Goal: Task Accomplishment & Management: Use online tool/utility

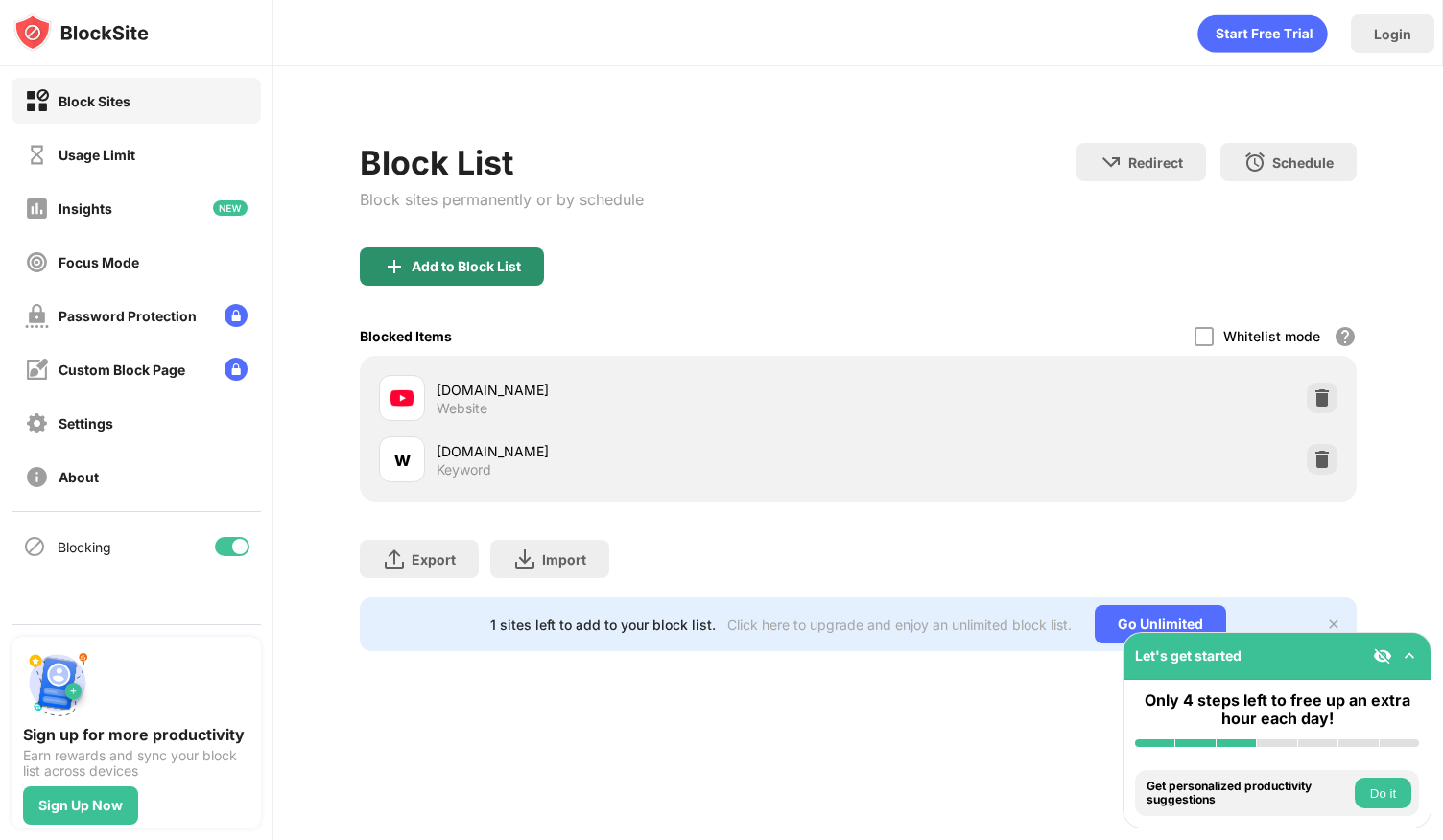
click at [466, 263] on div "Add to Block List" at bounding box center [466, 265] width 109 height 15
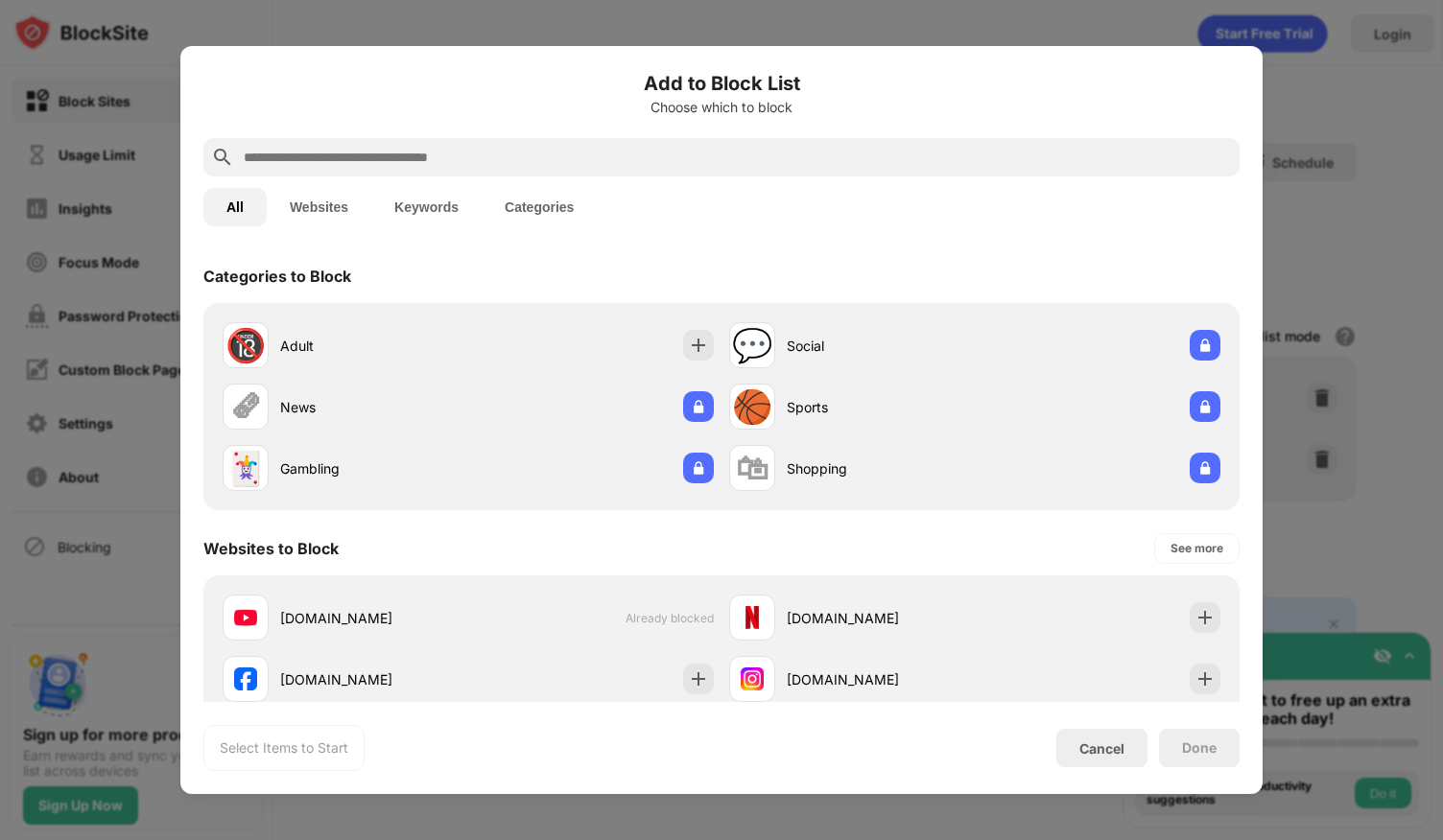
click at [332, 158] on input "text" at bounding box center [736, 157] width 990 height 23
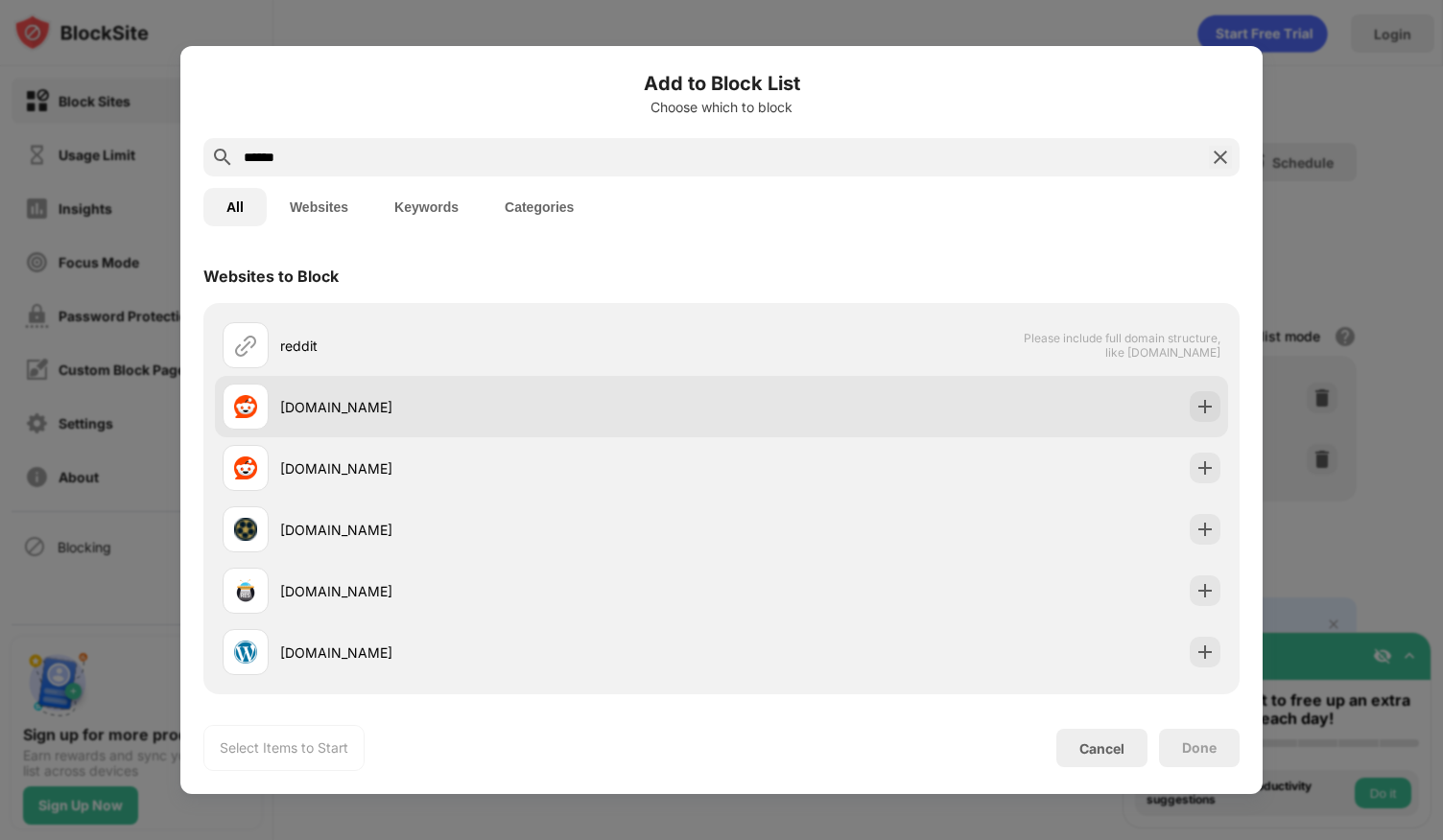
type input "******"
click at [539, 398] on div "[DOMAIN_NAME]" at bounding box center [500, 407] width 441 height 20
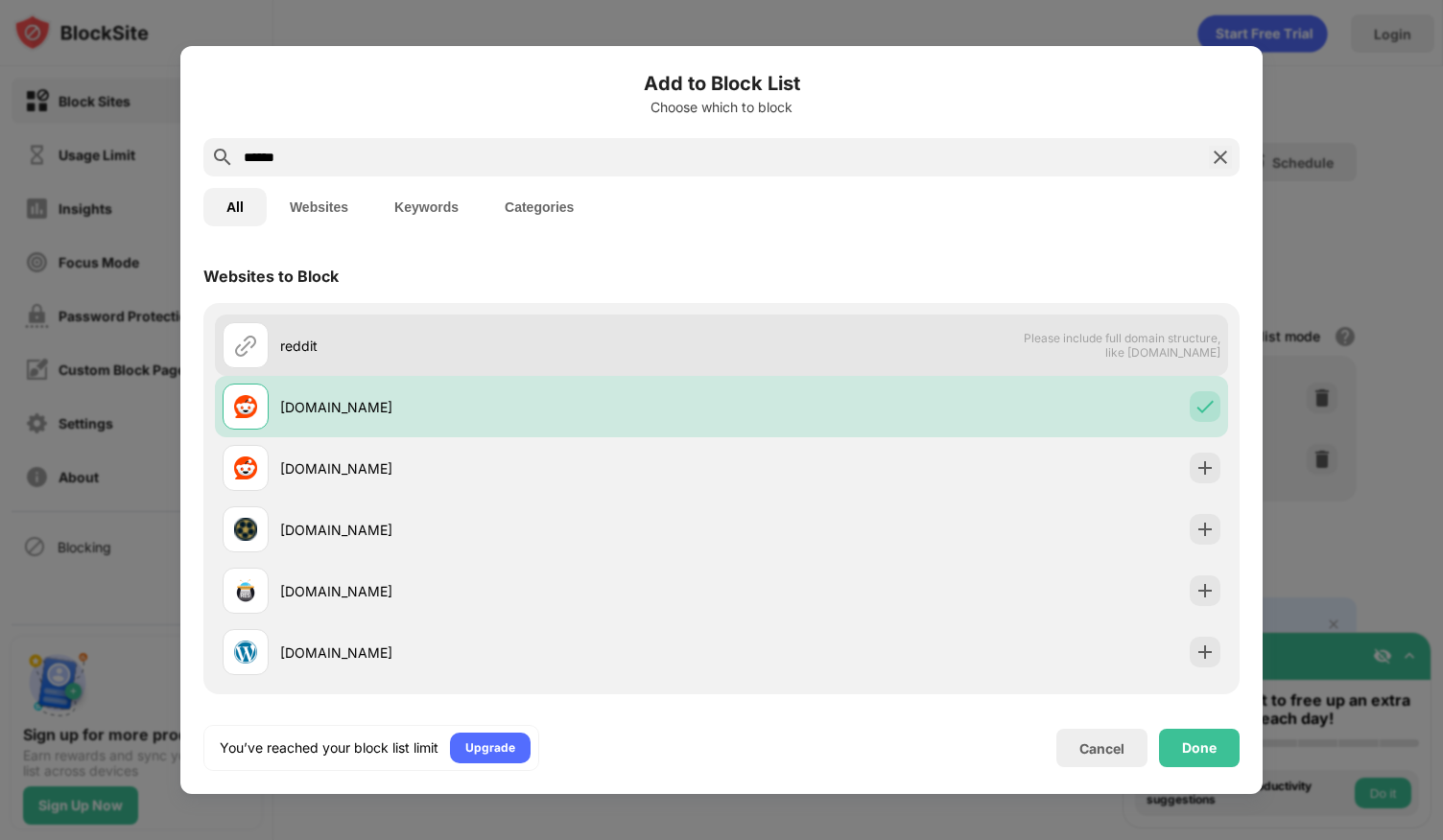
click at [601, 348] on div "reddit" at bounding box center [500, 346] width 441 height 20
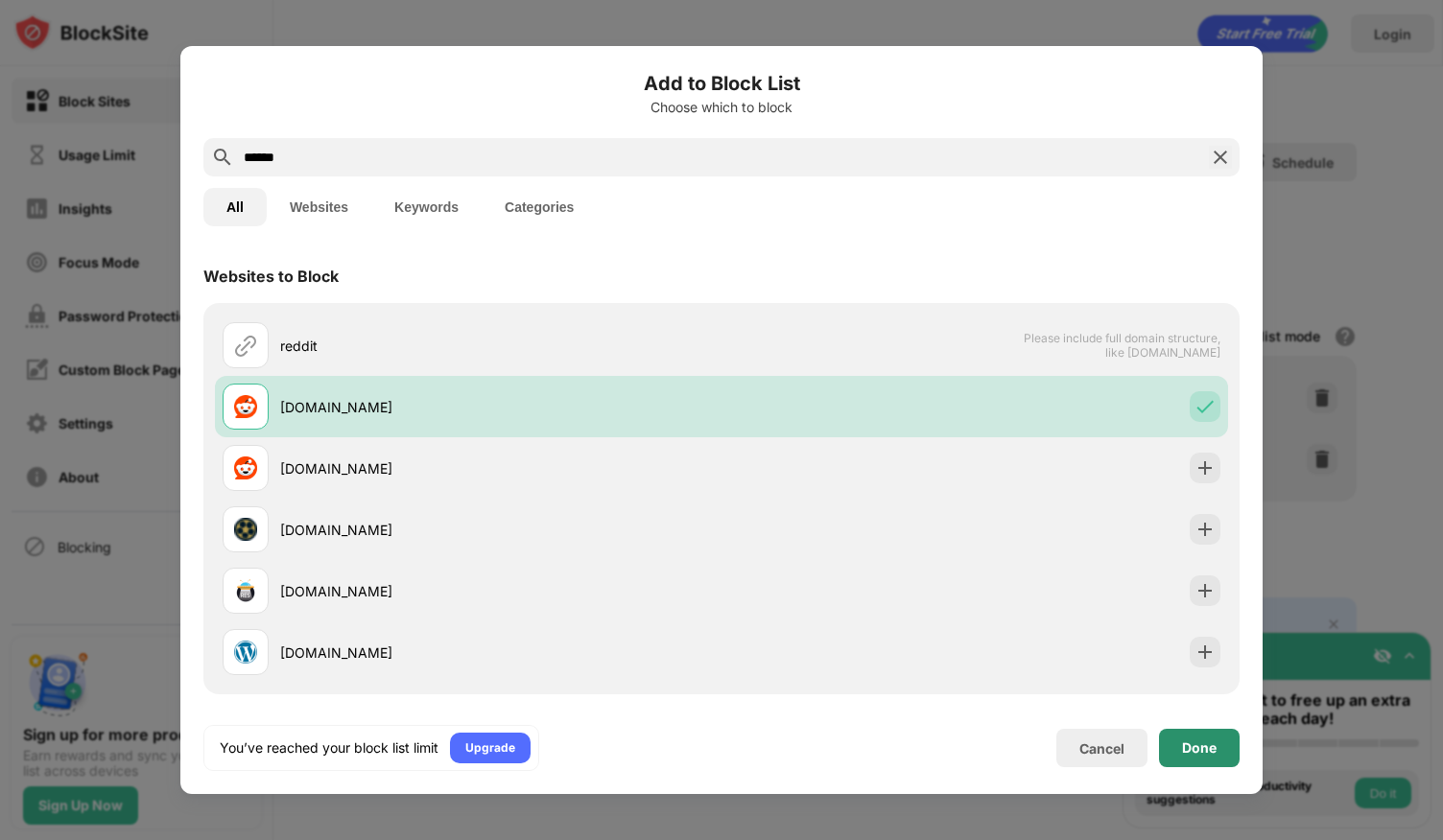
click at [1192, 761] on div "Done" at bounding box center [1198, 748] width 80 height 39
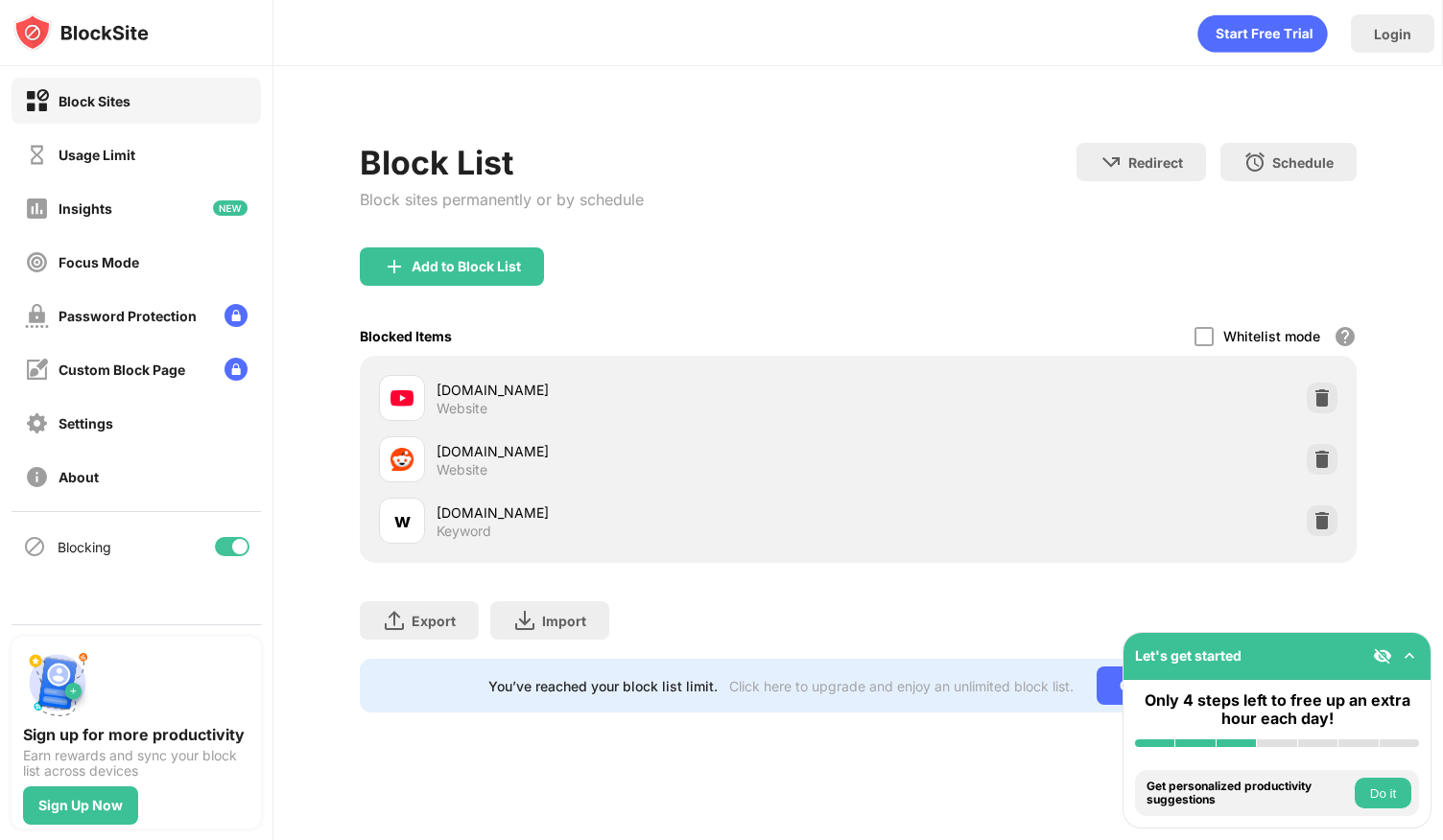
click at [466, 451] on div "[DOMAIN_NAME]" at bounding box center [646, 451] width 421 height 20
